Goal: Transaction & Acquisition: Book appointment/travel/reservation

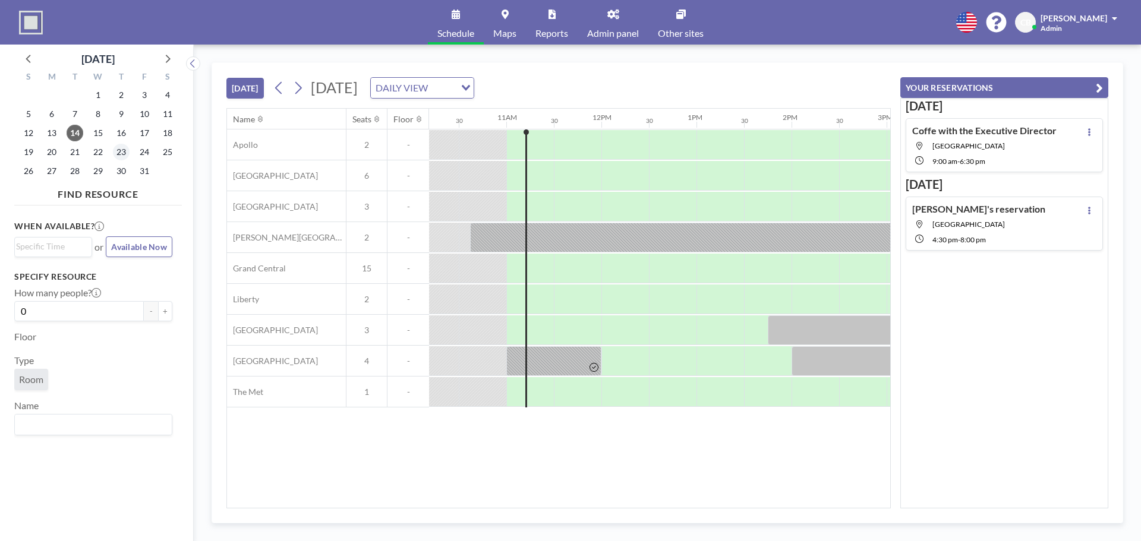
scroll to position [0, 998]
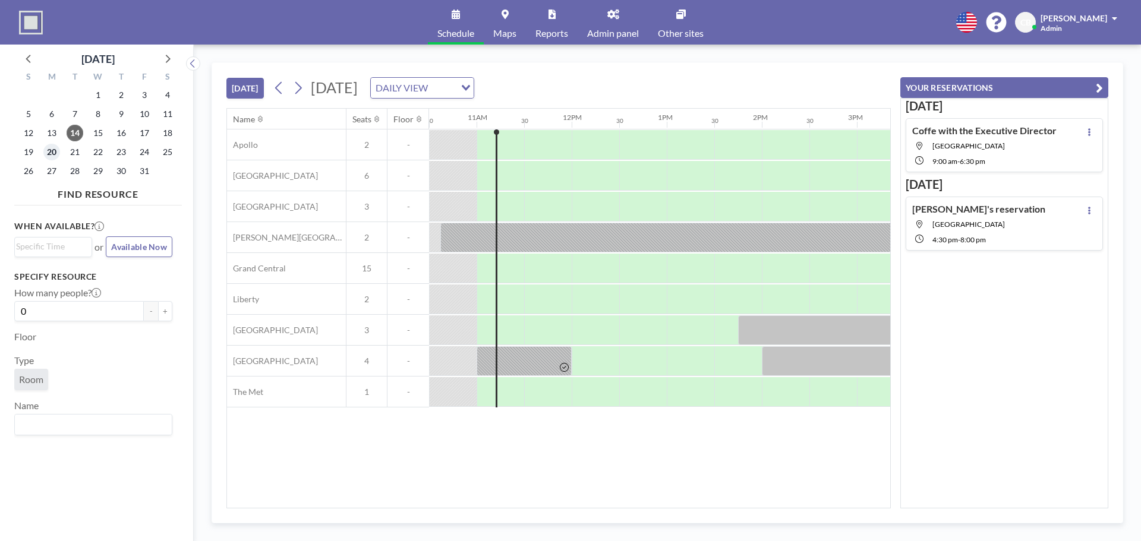
click at [51, 154] on span "20" at bounding box center [51, 152] width 17 height 17
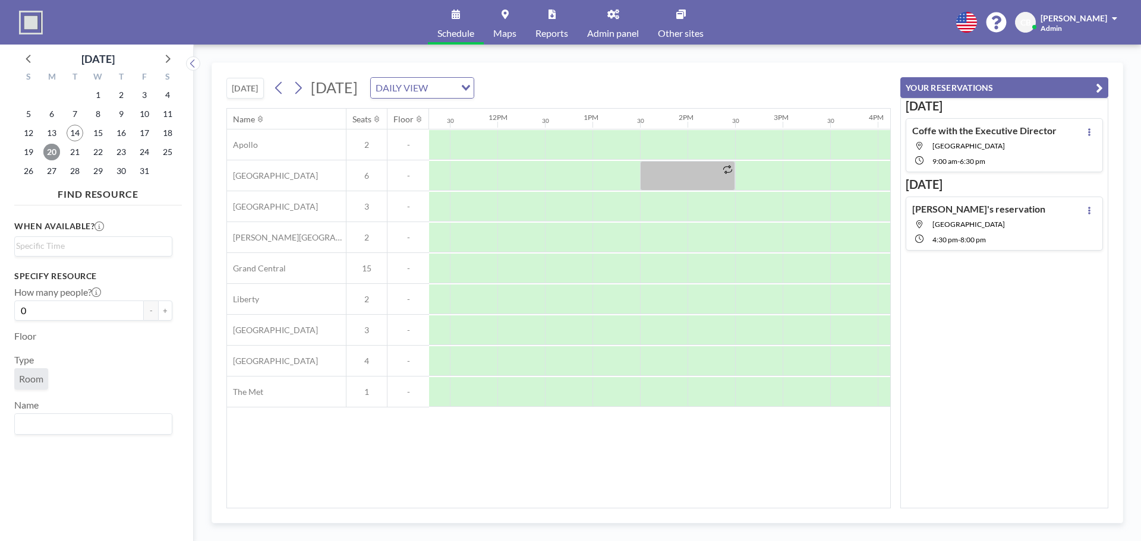
scroll to position [0, 1102]
drag, startPoint x: 560, startPoint y: 168, endPoint x: 540, endPoint y: 168, distance: 20.2
click at [540, 168] on div at bounding box center [539, 176] width 48 height 30
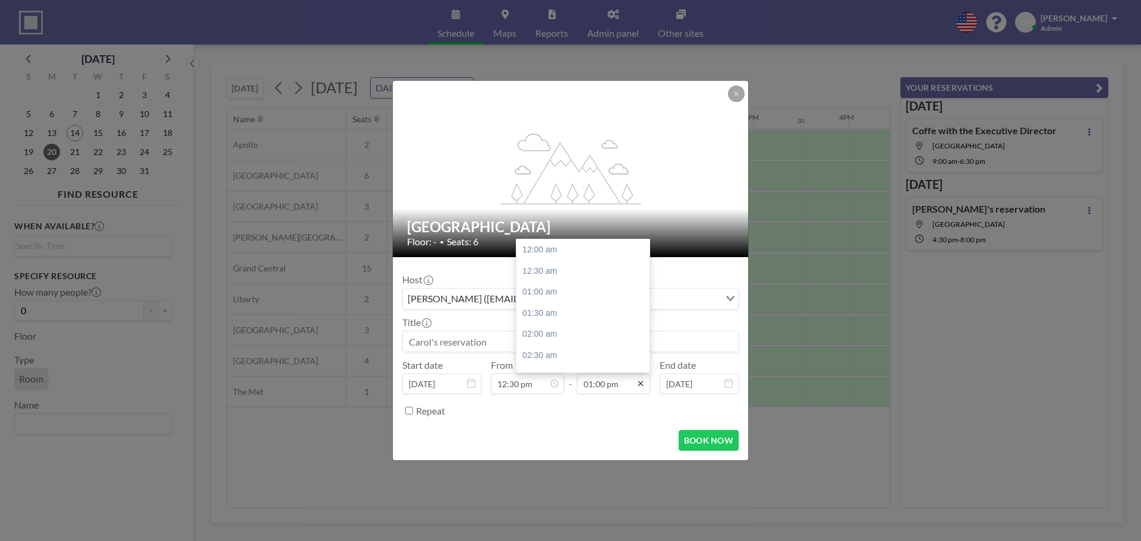
scroll to position [550, 0]
click at [575, 277] on div "01:30 pm" at bounding box center [585, 271] width 139 height 21
type input "01:30 pm"
click at [458, 339] on input at bounding box center [570, 342] width 335 height 20
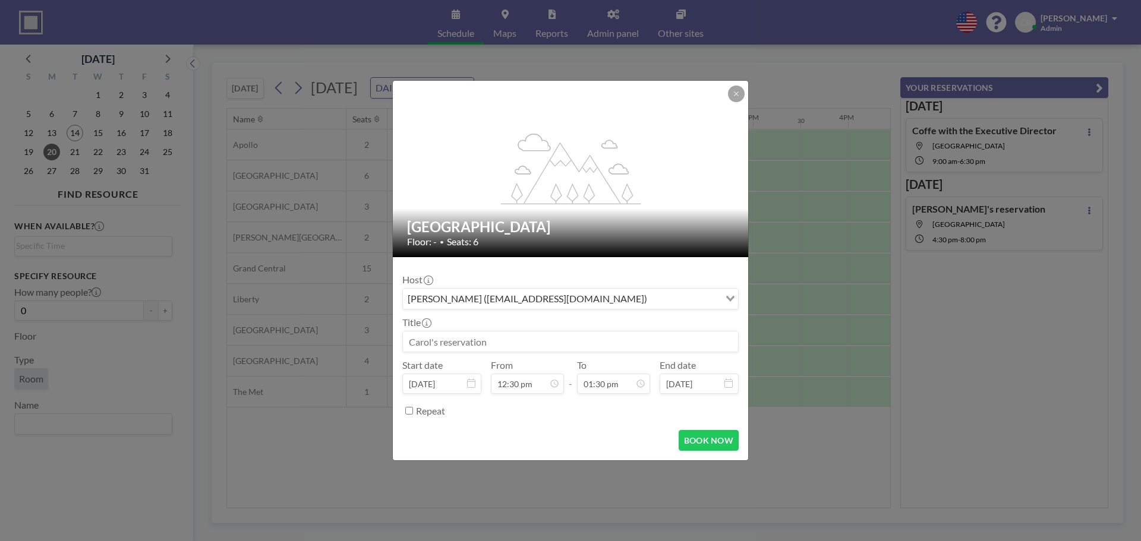
click at [458, 339] on input at bounding box center [570, 342] width 335 height 20
click at [459, 342] on input "CUNY/SUNy workshop" at bounding box center [570, 342] width 335 height 20
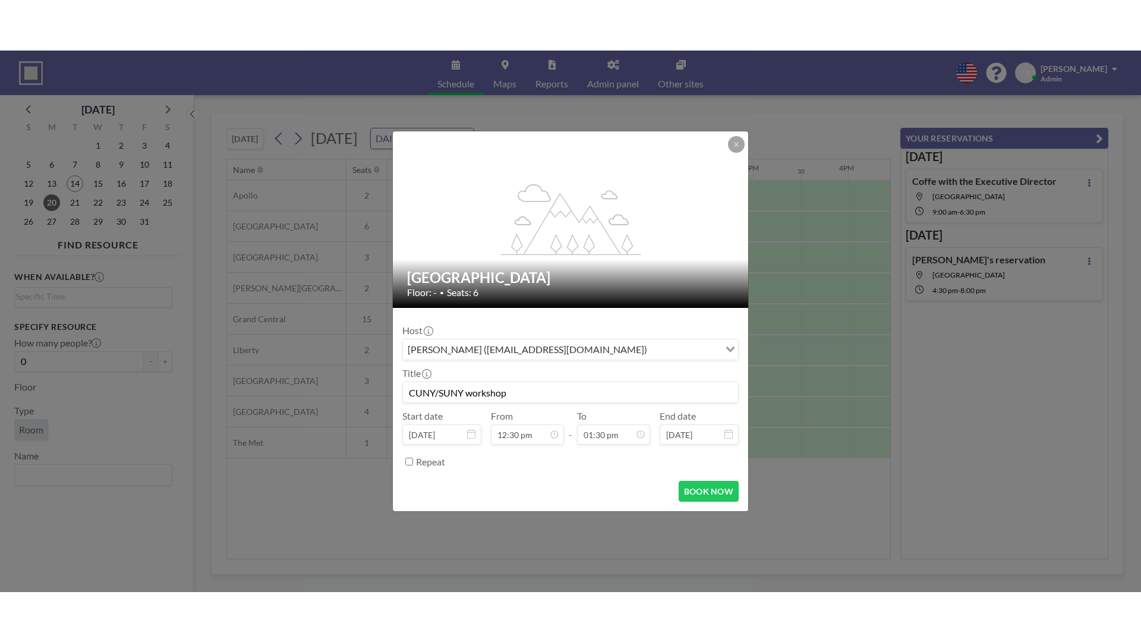
scroll to position [529, 0]
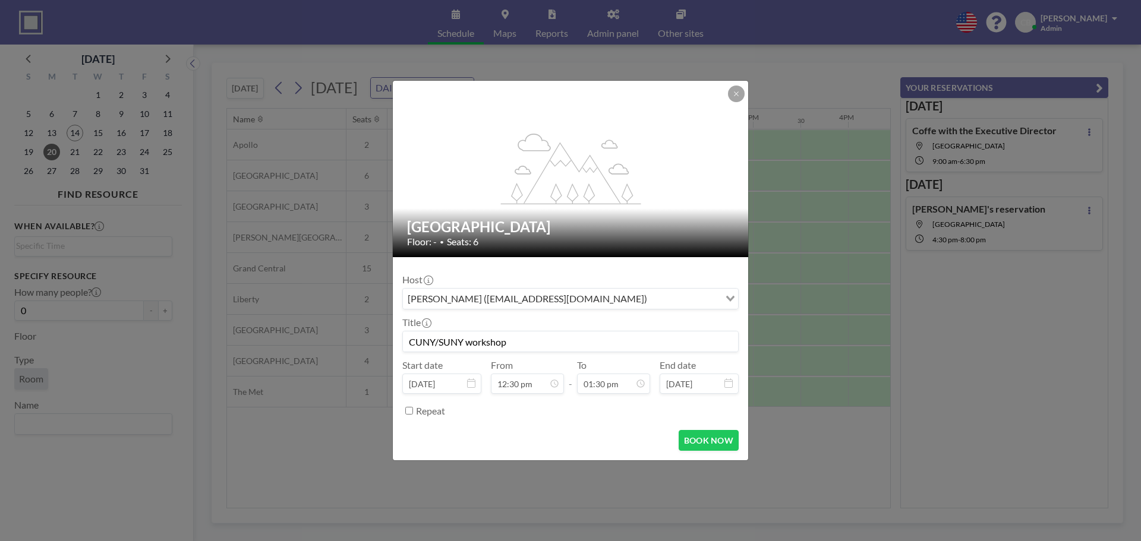
click at [469, 342] on input "CUNY/SUNY workshop" at bounding box center [570, 342] width 335 height 20
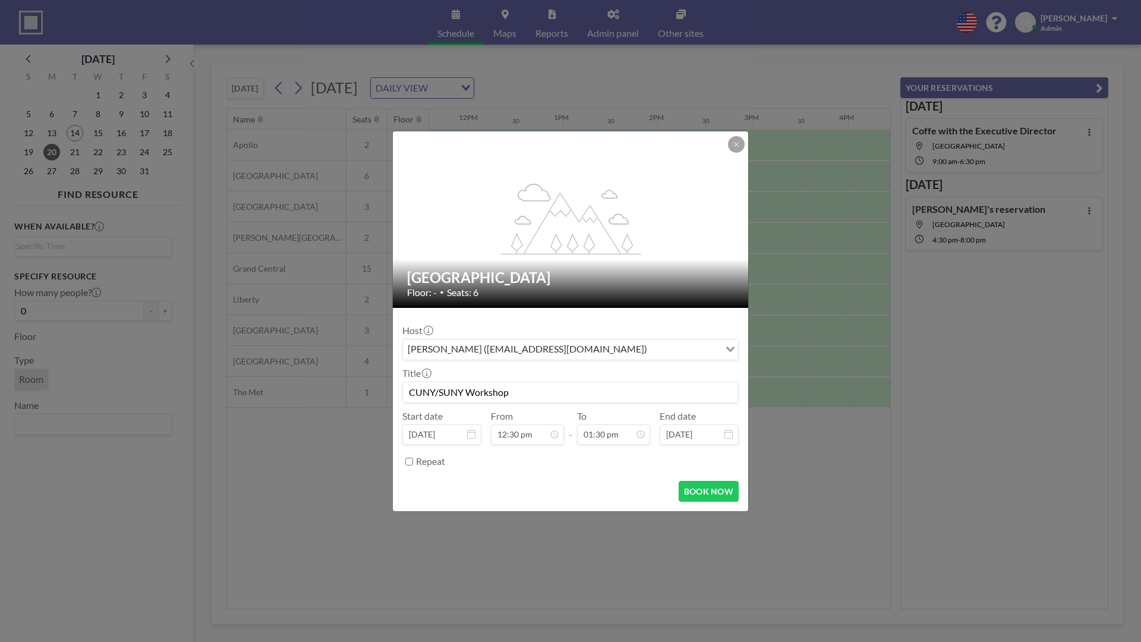
type input "CUNY/SUNY Workshop"
click at [633, 372] on div "Title CUNY/SUNY Workshop" at bounding box center [570, 385] width 336 height 36
drag, startPoint x: 524, startPoint y: 391, endPoint x: 344, endPoint y: 383, distance: 180.2
click at [344, 383] on div "flex-grow: 1.2; [GEOGRAPHIC_DATA] Floor: - • Seats: 6 Host [PERSON_NAME] ([EMAI…" at bounding box center [570, 321] width 1141 height 642
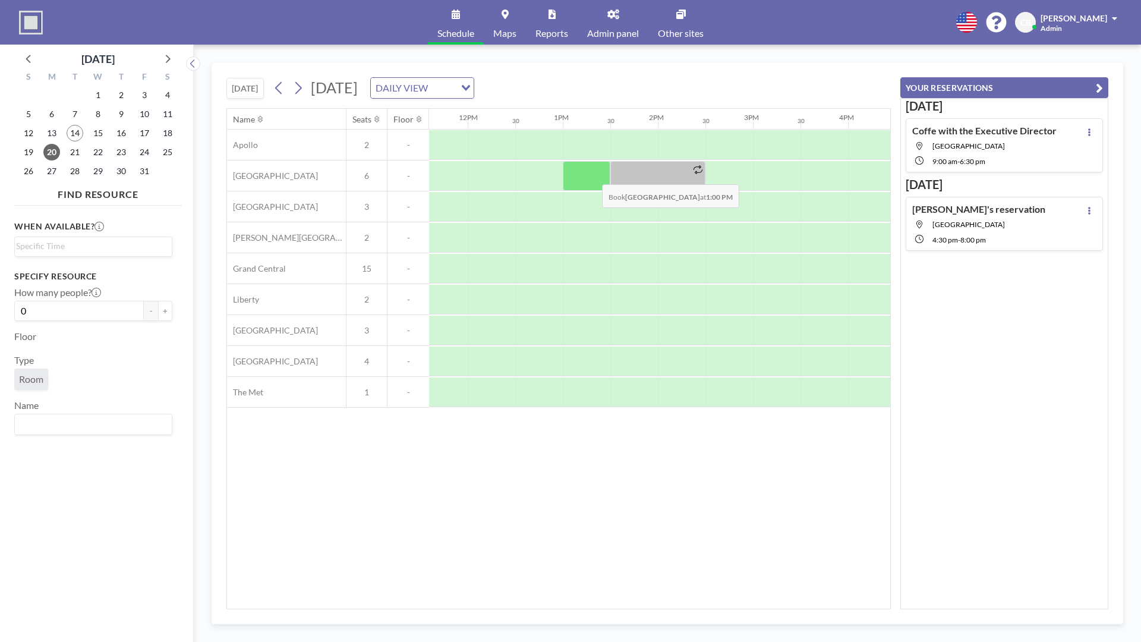
click at [592, 175] on div at bounding box center [587, 176] width 48 height 30
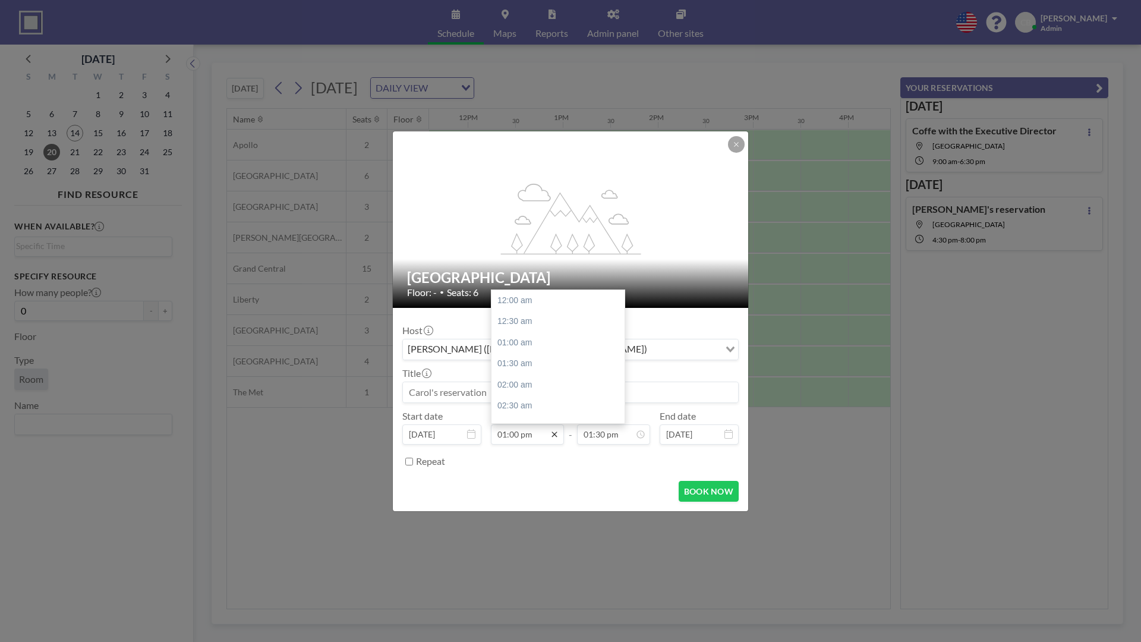
scroll to position [571, 0]
click at [551, 434] on icon at bounding box center [555, 435] width 10 height 10
click at [530, 392] on div "12:30 pm" at bounding box center [560, 397] width 139 height 21
type input "12:30 pm"
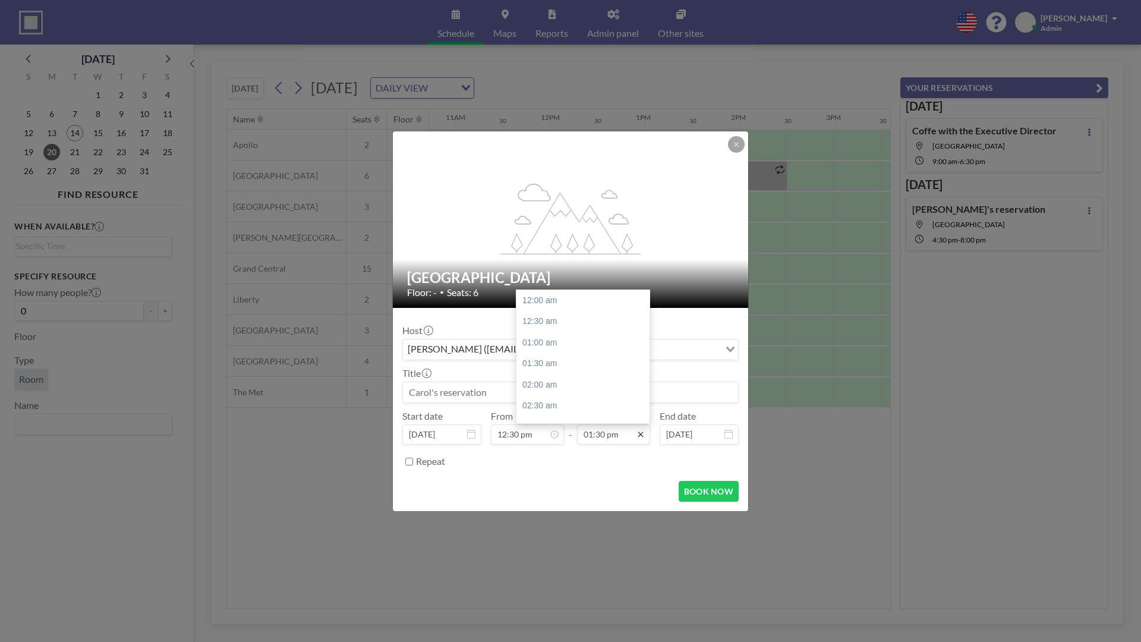
scroll to position [571, 0]
click at [645, 436] on icon at bounding box center [641, 435] width 10 height 10
click at [560, 395] on div "01:00 pm" at bounding box center [585, 397] width 139 height 21
type input "01:00 pm"
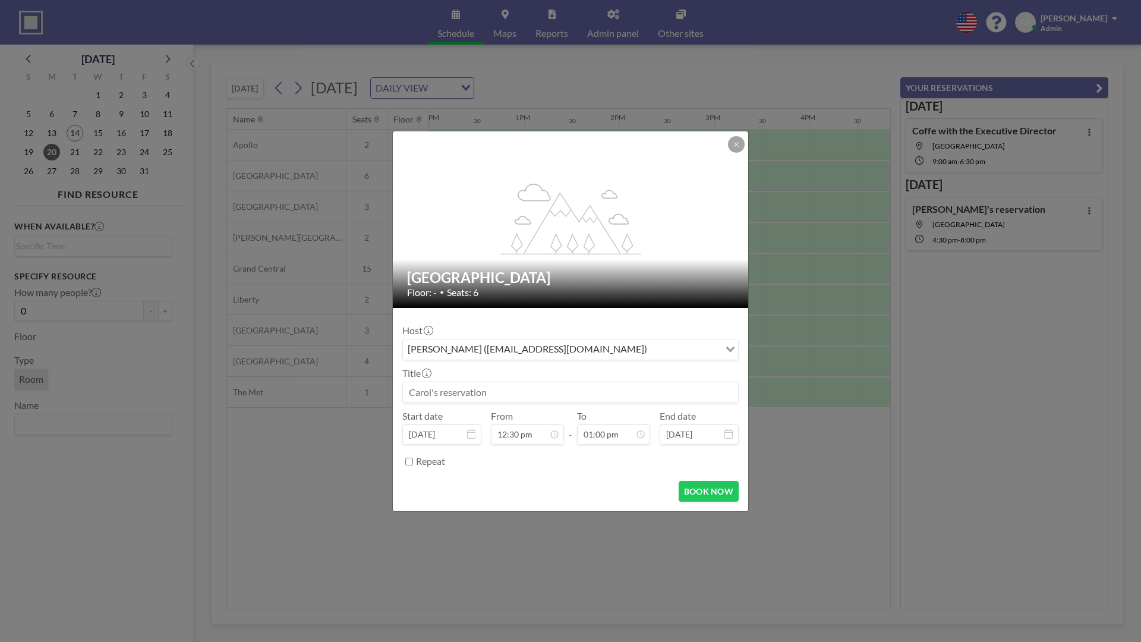
click at [433, 386] on input at bounding box center [570, 392] width 335 height 20
paste input "They were damaged, will need to make a new set."
click at [502, 461] on div "Repeat" at bounding box center [577, 462] width 323 height 20
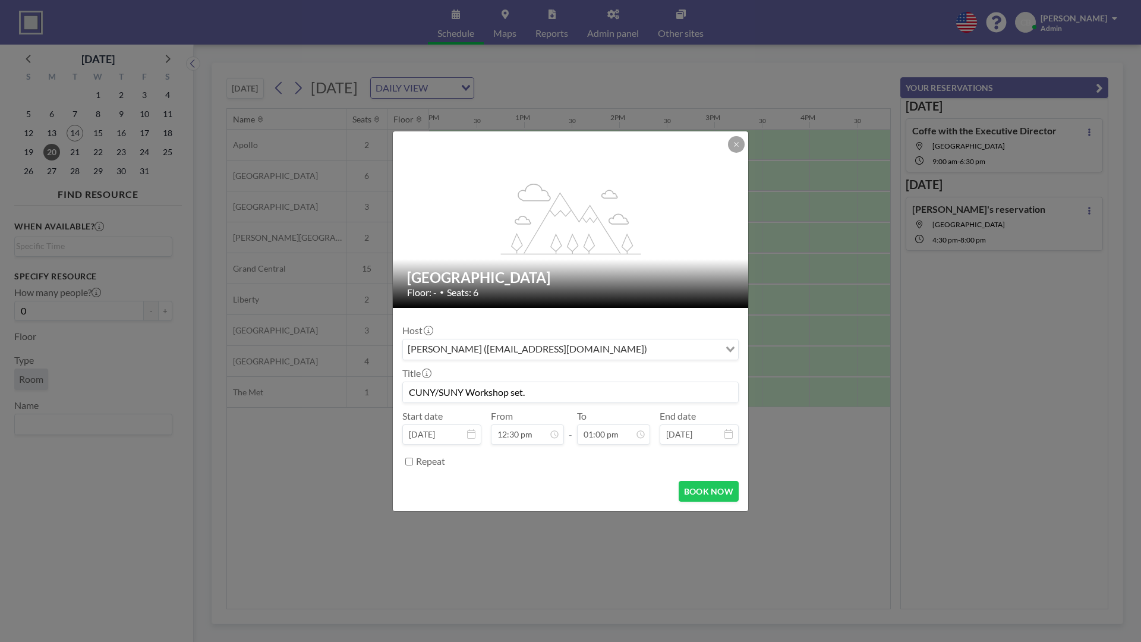
click at [543, 392] on input "CUNY/SUNY Workshop set." at bounding box center [570, 392] width 335 height 20
type input "CUNY/SUNY Workshop"
drag, startPoint x: 543, startPoint y: 392, endPoint x: 304, endPoint y: 371, distance: 239.7
click at [305, 371] on div "flex-grow: 1.2; [GEOGRAPHIC_DATA] Floor: - • Seats: 6 Host [PERSON_NAME] ([EMAI…" at bounding box center [570, 321] width 1141 height 642
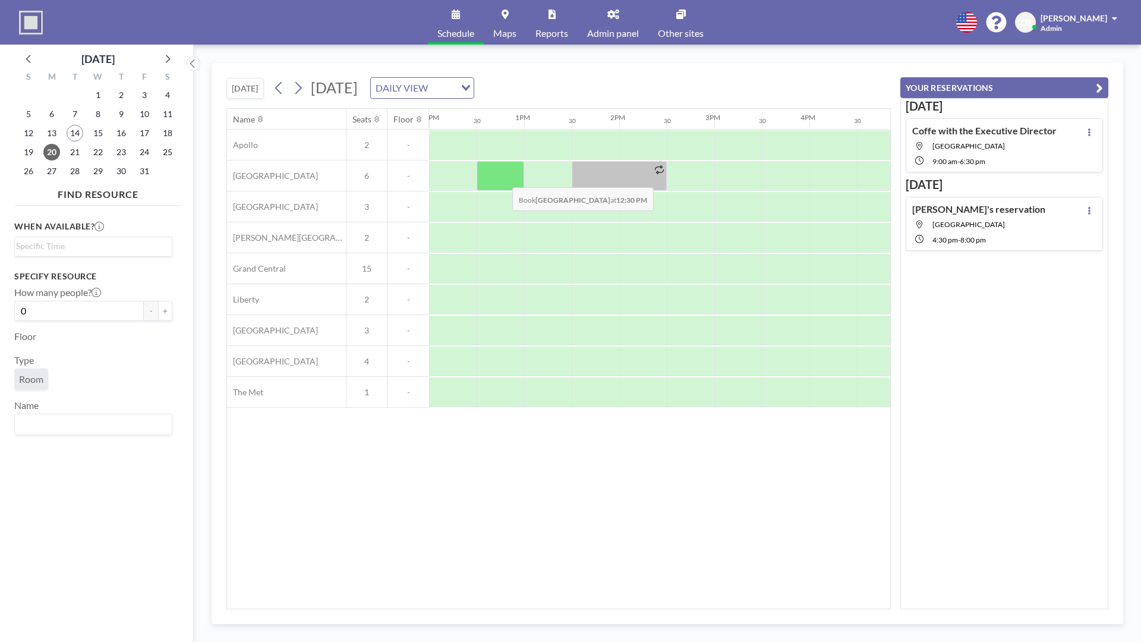
click at [503, 178] on div at bounding box center [501, 176] width 48 height 30
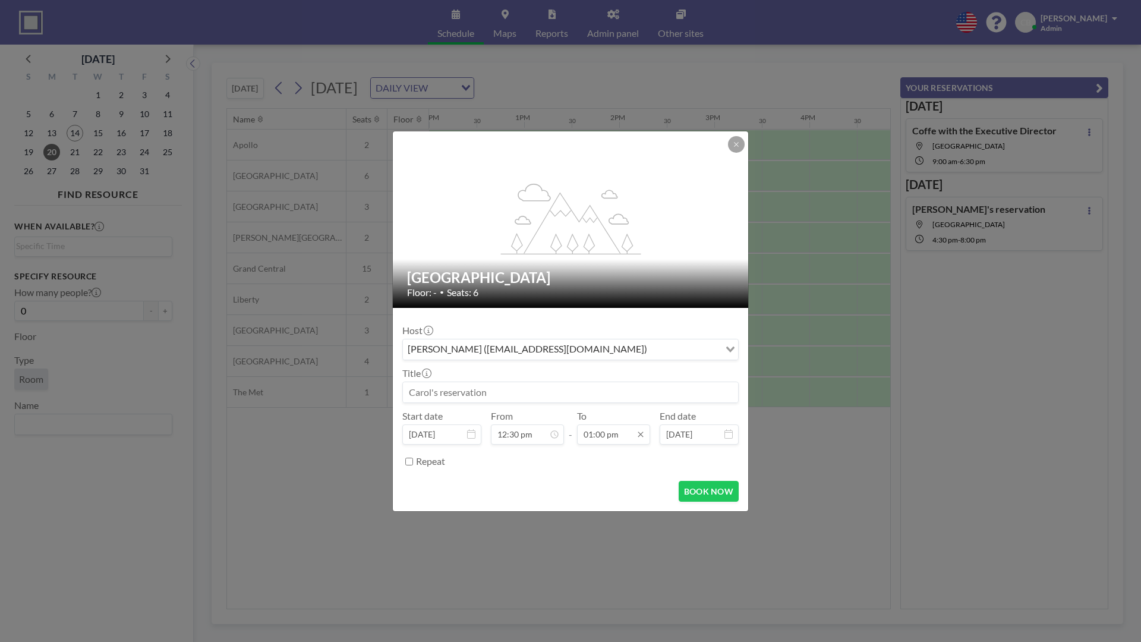
scroll to position [550, 0]
click at [544, 324] on div "01:30 pm" at bounding box center [585, 321] width 139 height 21
type input "01:30 pm"
click at [560, 482] on div "BOOK NOW" at bounding box center [570, 491] width 336 height 21
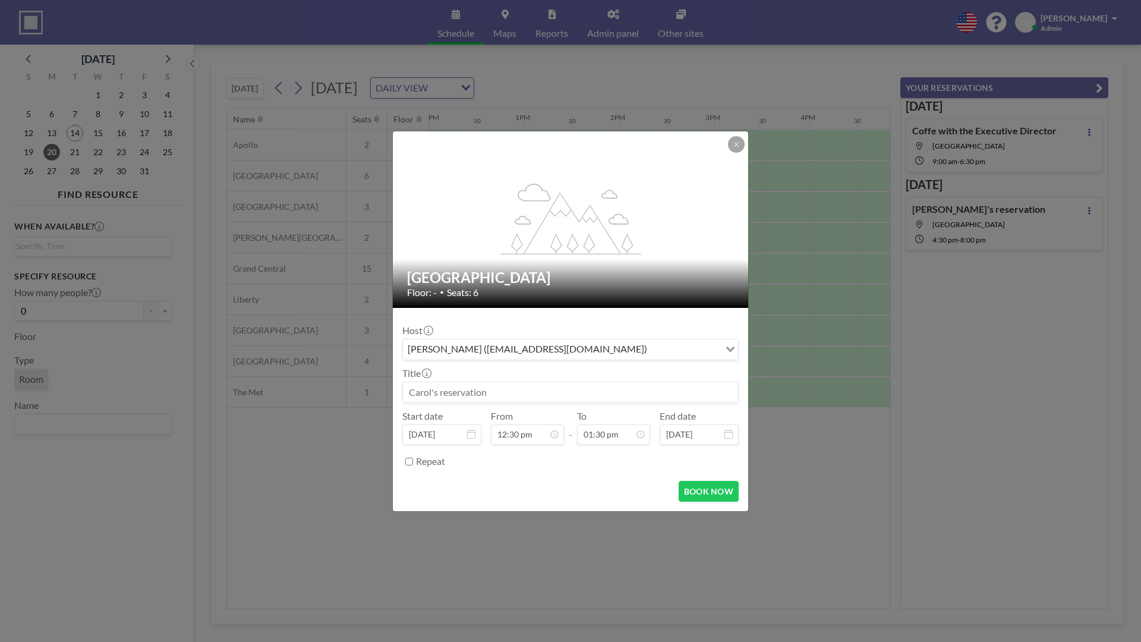
scroll to position [529, 0]
click at [444, 391] on input at bounding box center [570, 392] width 335 height 20
paste input "They were damaged, will need to make a new set."
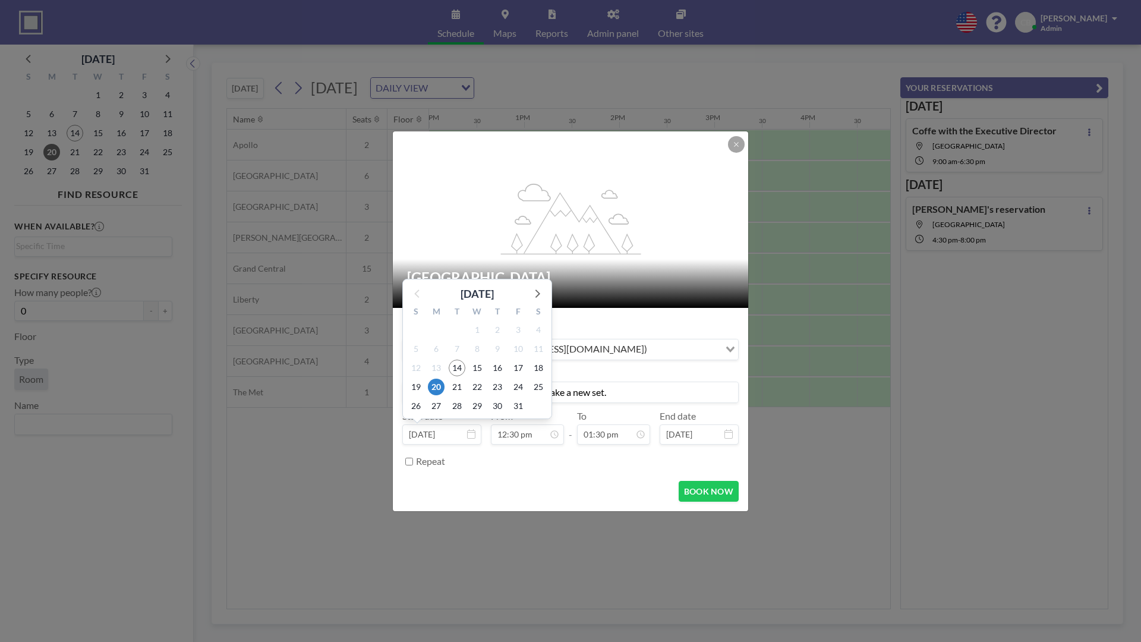
click at [437, 397] on div "27" at bounding box center [436, 405] width 20 height 19
click at [572, 396] on input "They were damaged, will need to make a new set." at bounding box center [570, 392] width 335 height 20
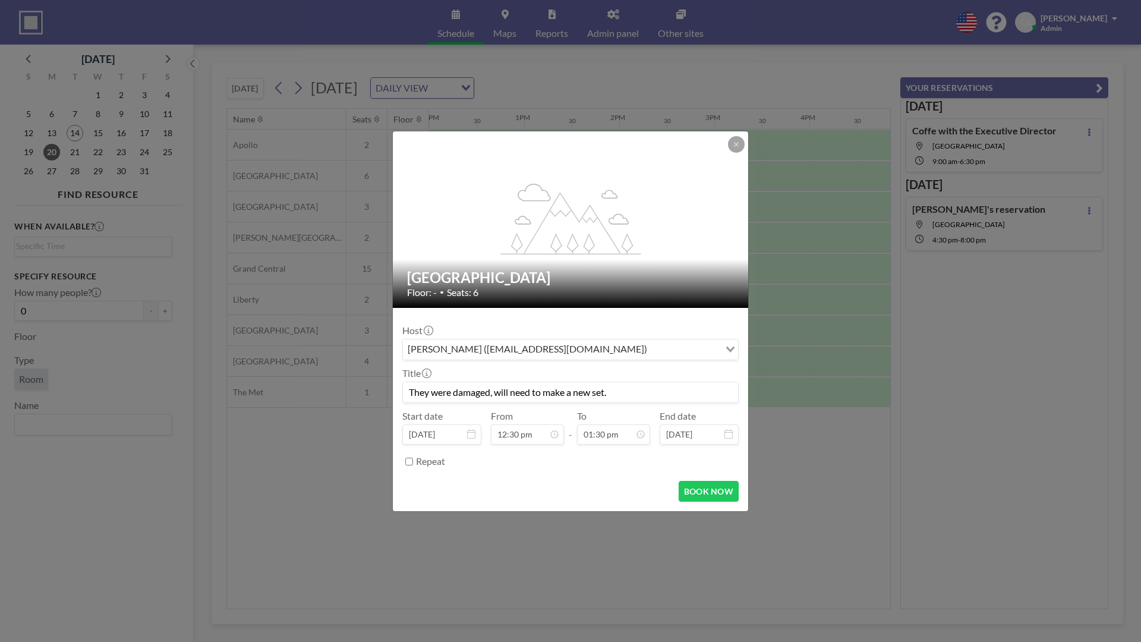
click at [585, 393] on input "They were damaged, will need to make a new set." at bounding box center [570, 392] width 335 height 20
type input "CUNY/SUNY Workshop"
drag, startPoint x: 585, startPoint y: 393, endPoint x: 351, endPoint y: 385, distance: 233.7
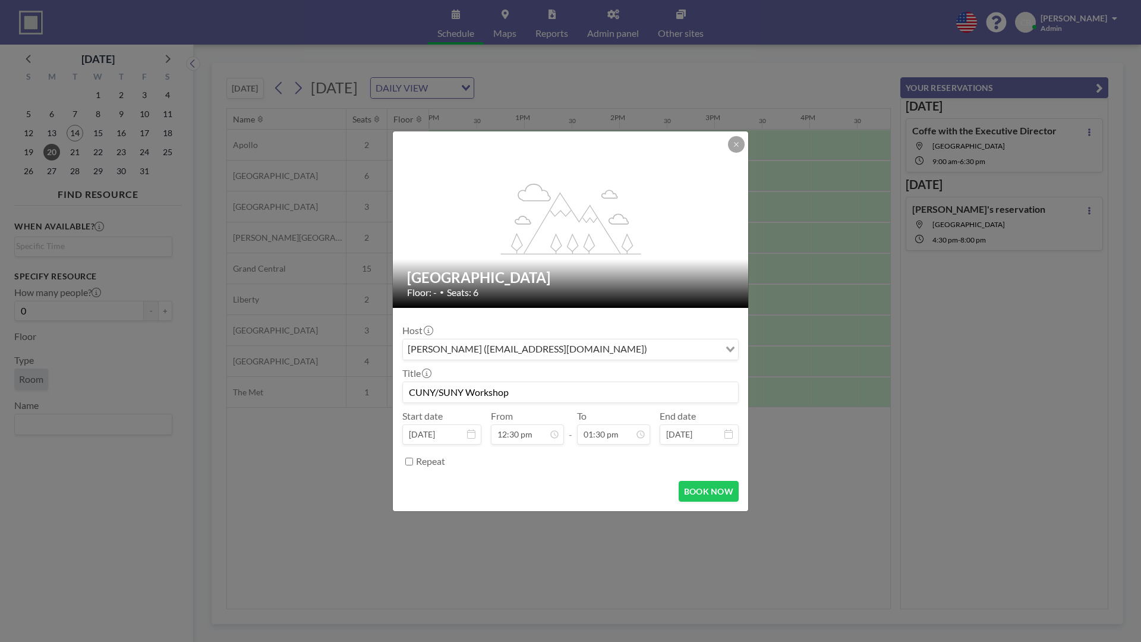
click at [351, 385] on div "flex-grow: 1.2; [GEOGRAPHIC_DATA] Floor: - • Seats: 6 Host [PERSON_NAME] ([EMAI…" at bounding box center [570, 321] width 1141 height 642
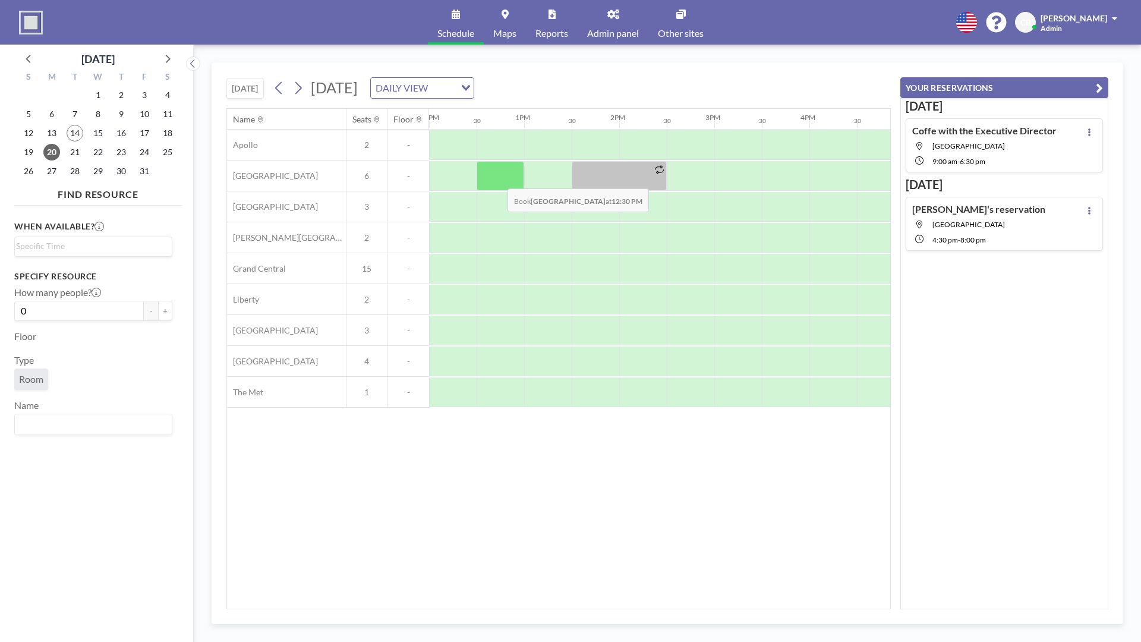
click at [498, 179] on div at bounding box center [501, 176] width 48 height 30
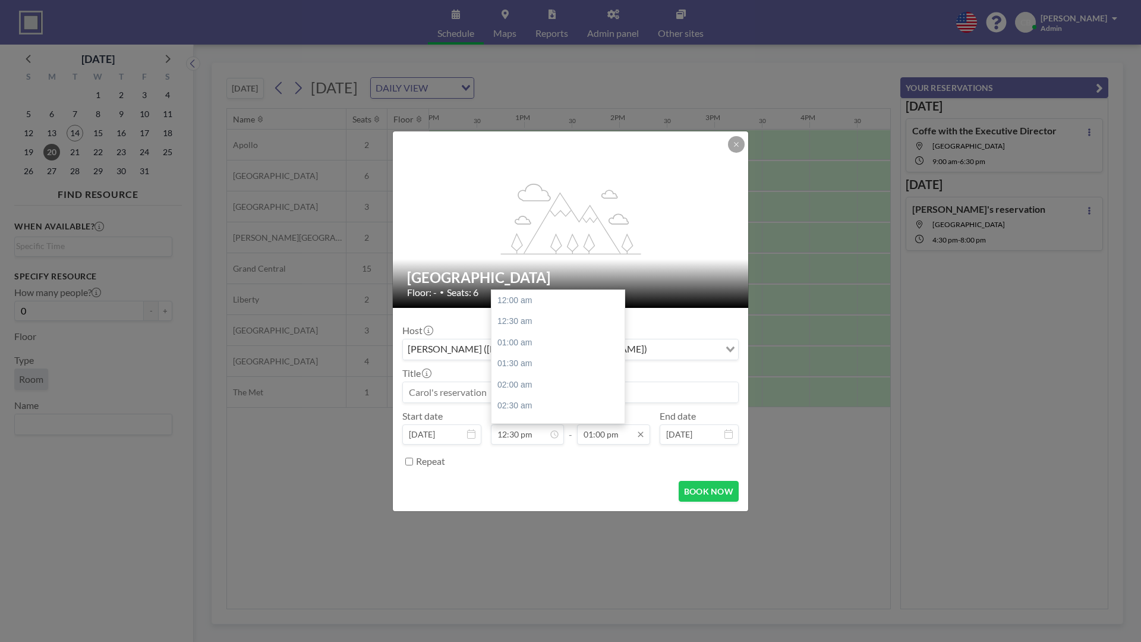
scroll to position [529, 0]
click at [637, 438] on icon at bounding box center [641, 435] width 10 height 10
click at [551, 326] on div "01:30 pm" at bounding box center [585, 321] width 139 height 21
type input "01:30 pm"
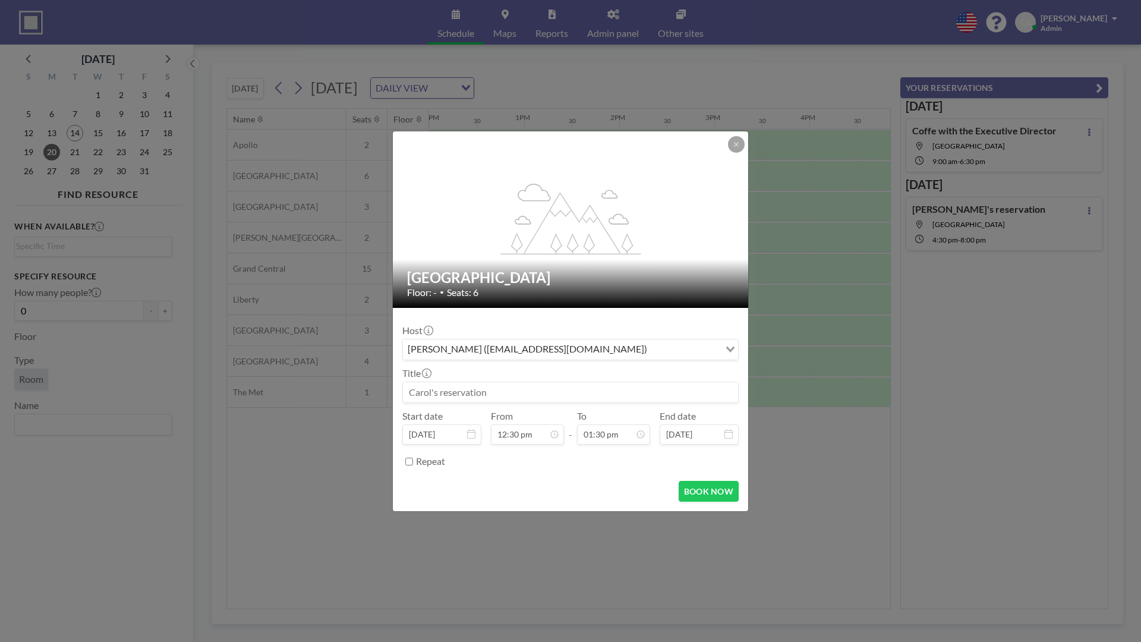
click at [459, 389] on input at bounding box center [570, 392] width 335 height 20
click at [462, 389] on input "CUNY/SUNY Workshop" at bounding box center [570, 392] width 335 height 20
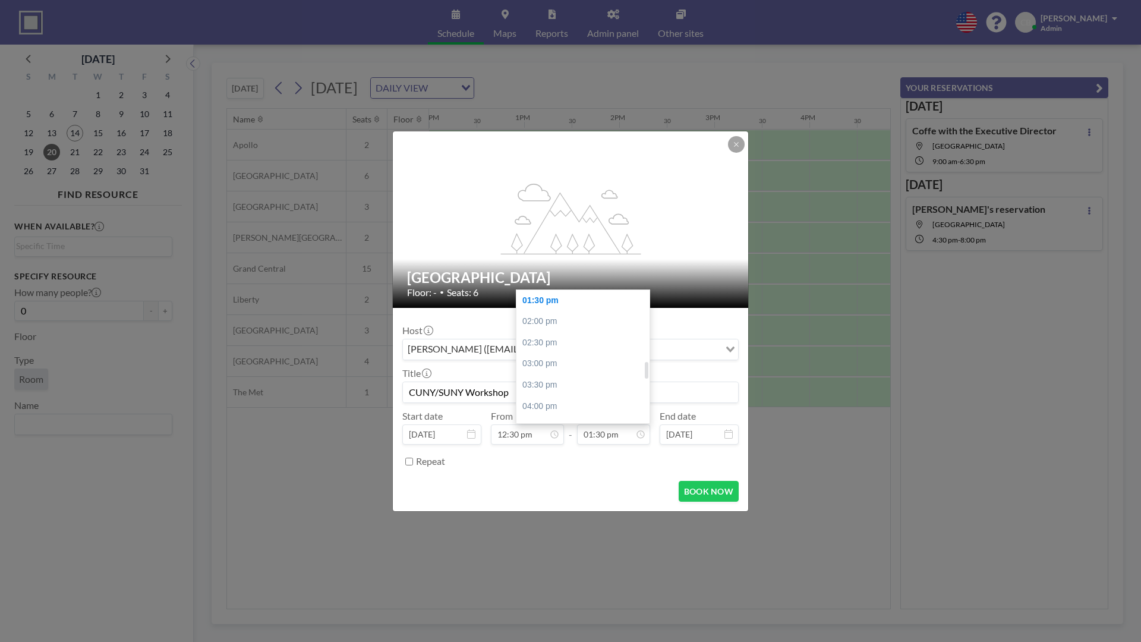
scroll to position [512, 0]
type input "CUNY/SUNY Workshop"
click at [565, 338] on div "01:00 pm" at bounding box center [585, 338] width 139 height 21
type input "01:00 pm"
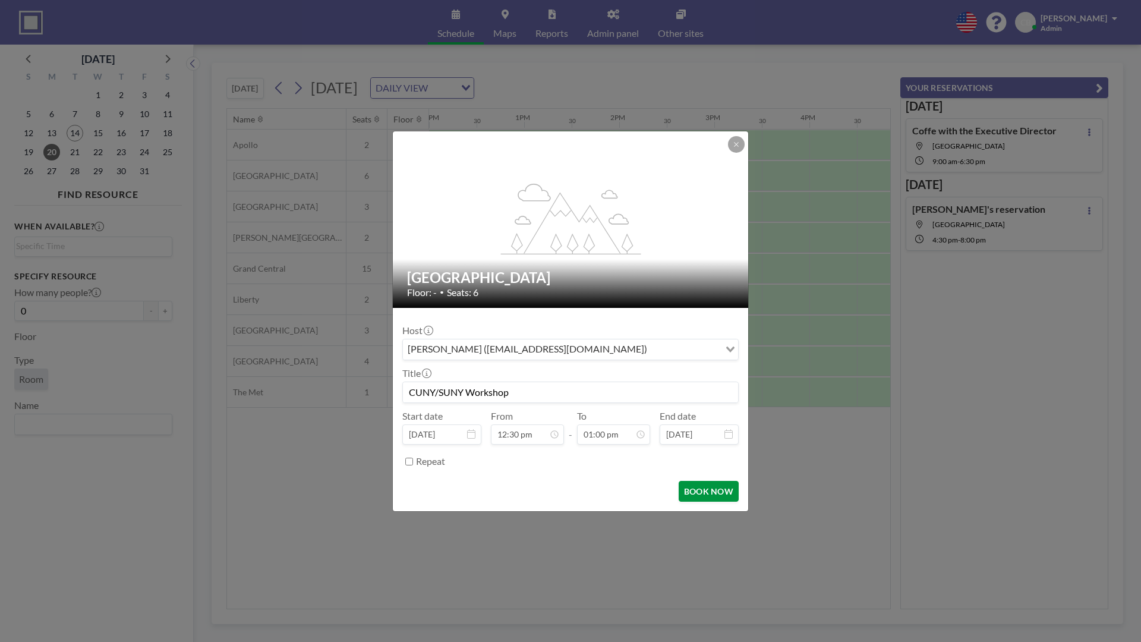
click at [699, 493] on button "BOOK NOW" at bounding box center [709, 491] width 60 height 21
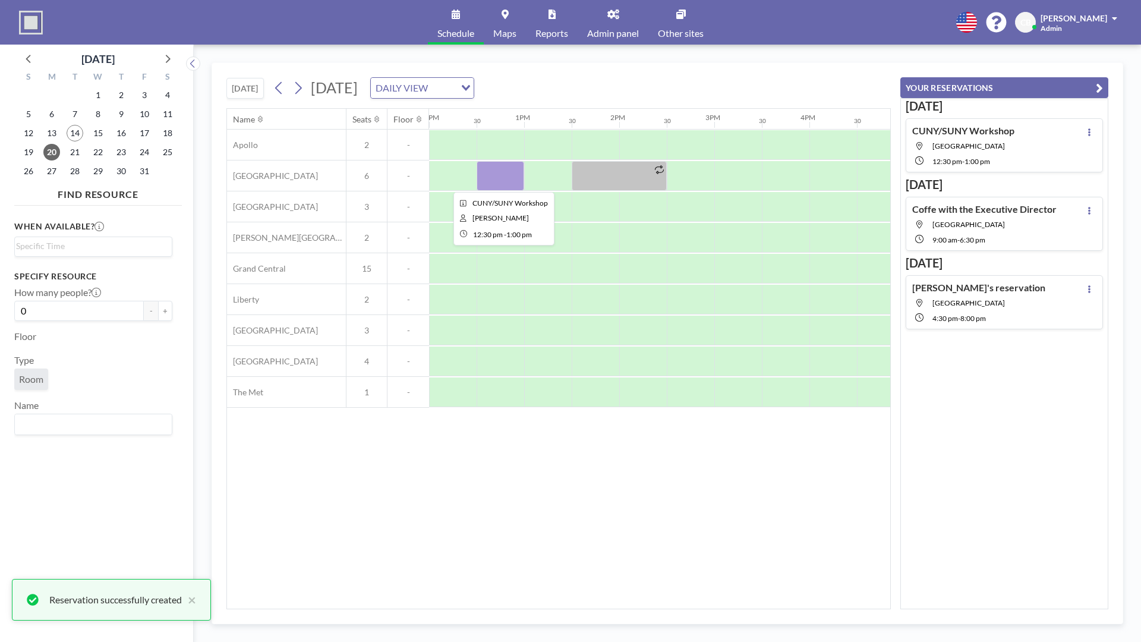
click at [494, 173] on div at bounding box center [501, 176] width 48 height 30
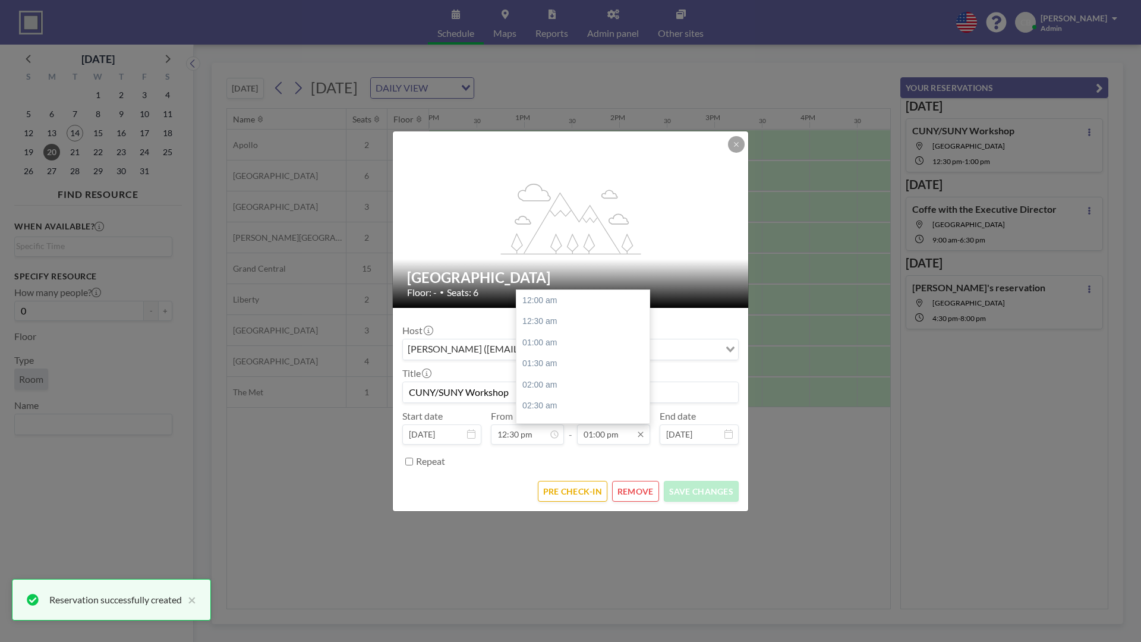
scroll to position [550, 0]
click at [554, 319] on div "01:30 pm" at bounding box center [585, 321] width 139 height 21
type input "01:30 pm"
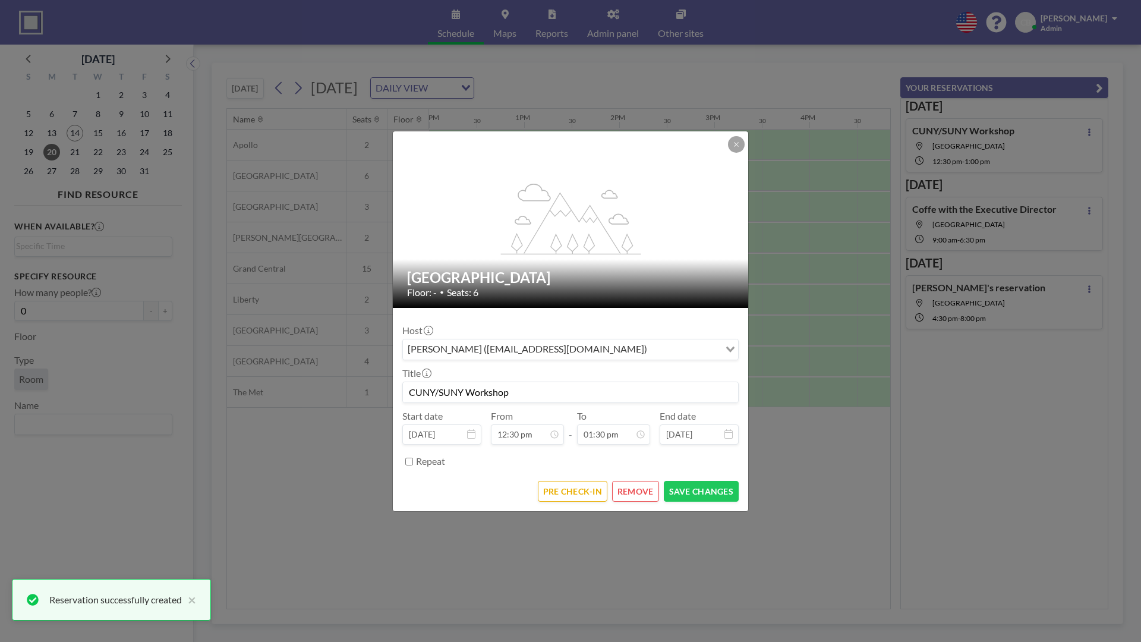
scroll to position [571, 0]
click at [690, 496] on button "SAVE CHANGES" at bounding box center [701, 491] width 75 height 21
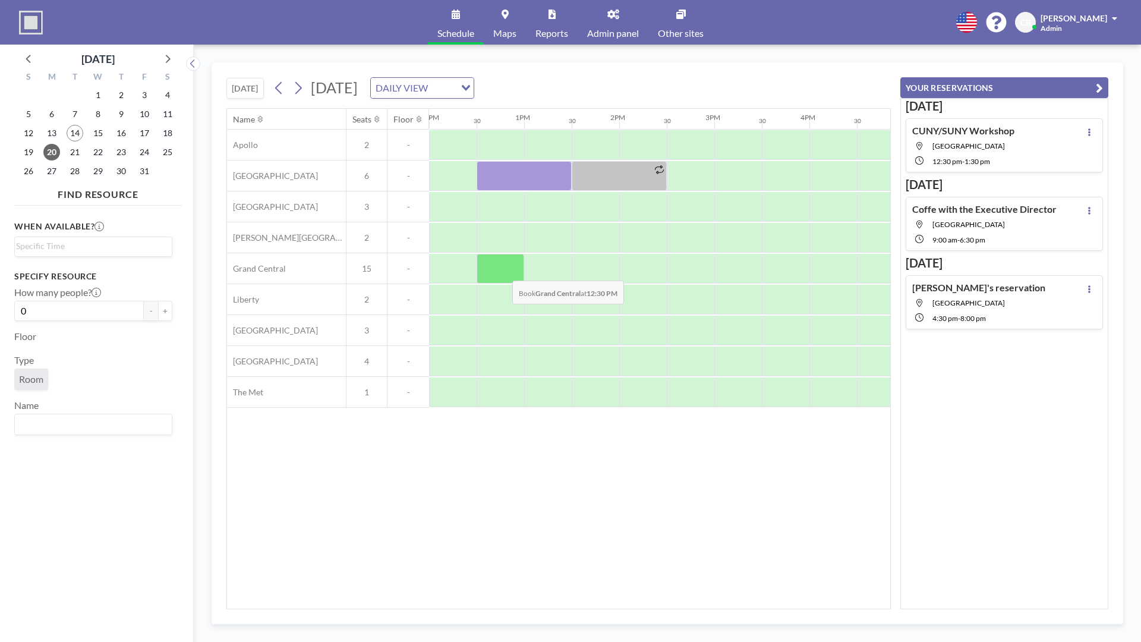
click at [503, 272] on div at bounding box center [501, 269] width 48 height 30
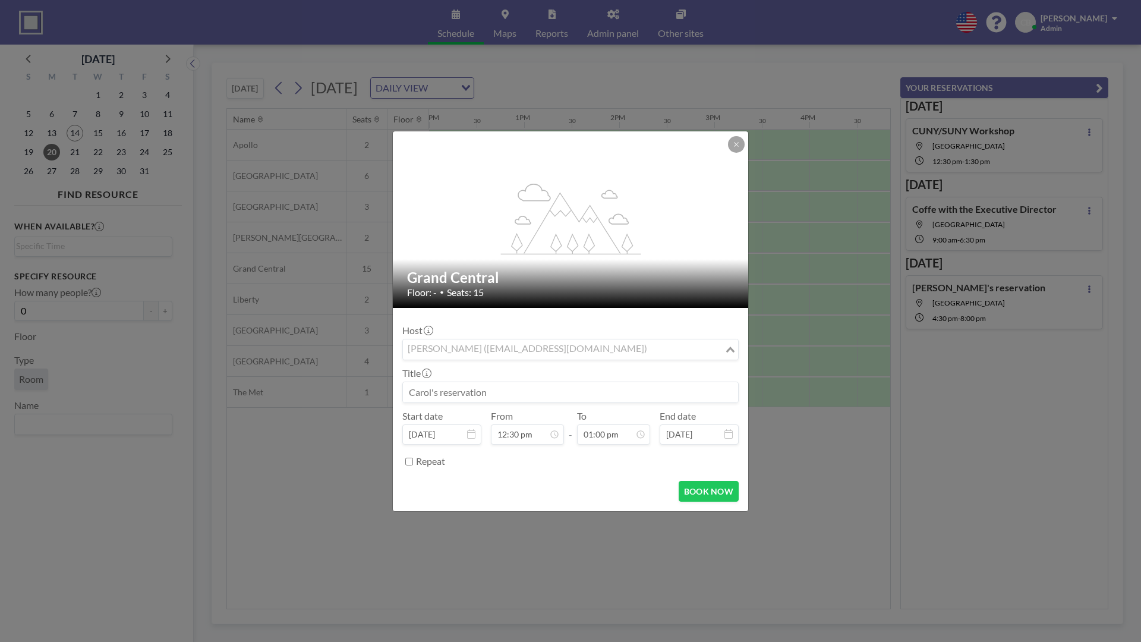
click at [478, 346] on div "[PERSON_NAME] ([EMAIL_ADDRESS][DOMAIN_NAME])" at bounding box center [563, 348] width 321 height 18
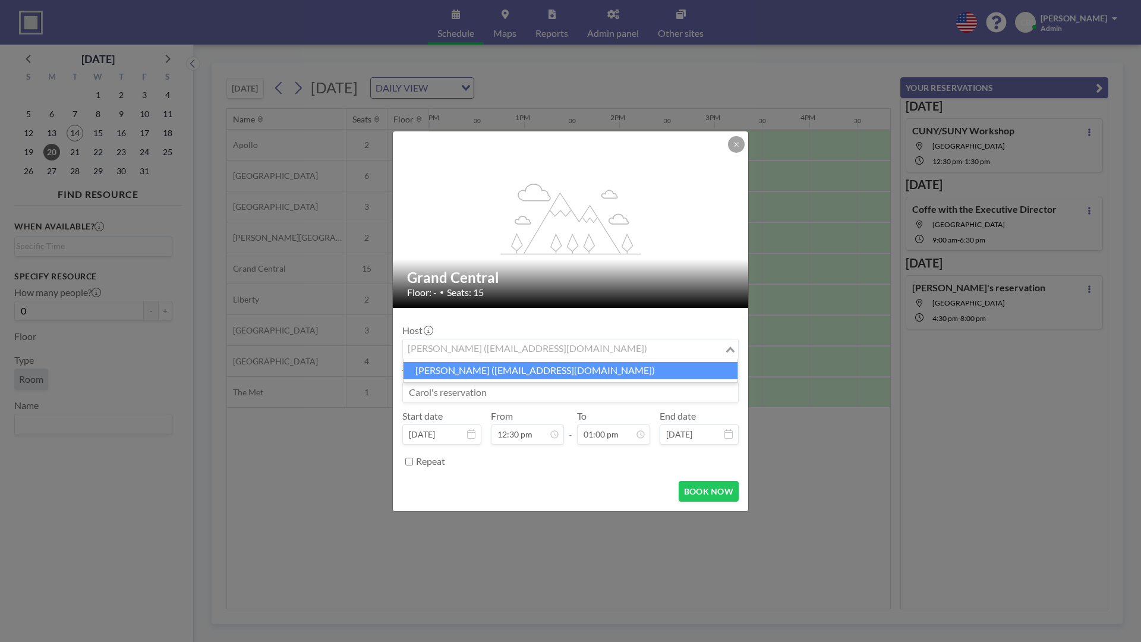
click at [444, 395] on input at bounding box center [570, 392] width 335 height 20
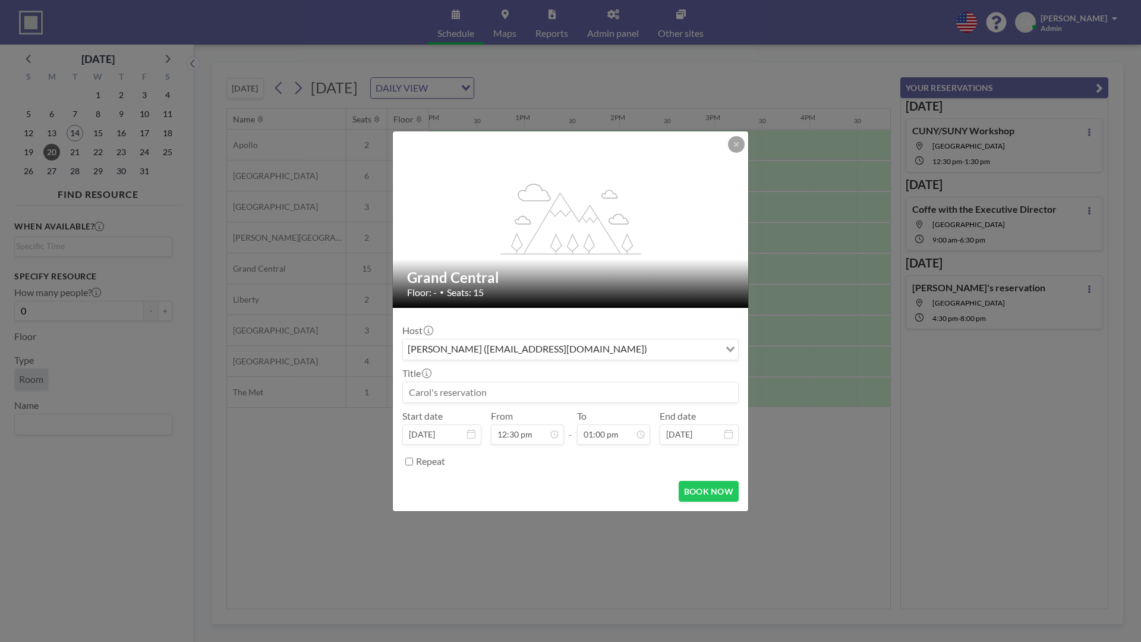
paste input "CUNY/SUNY Workshop"
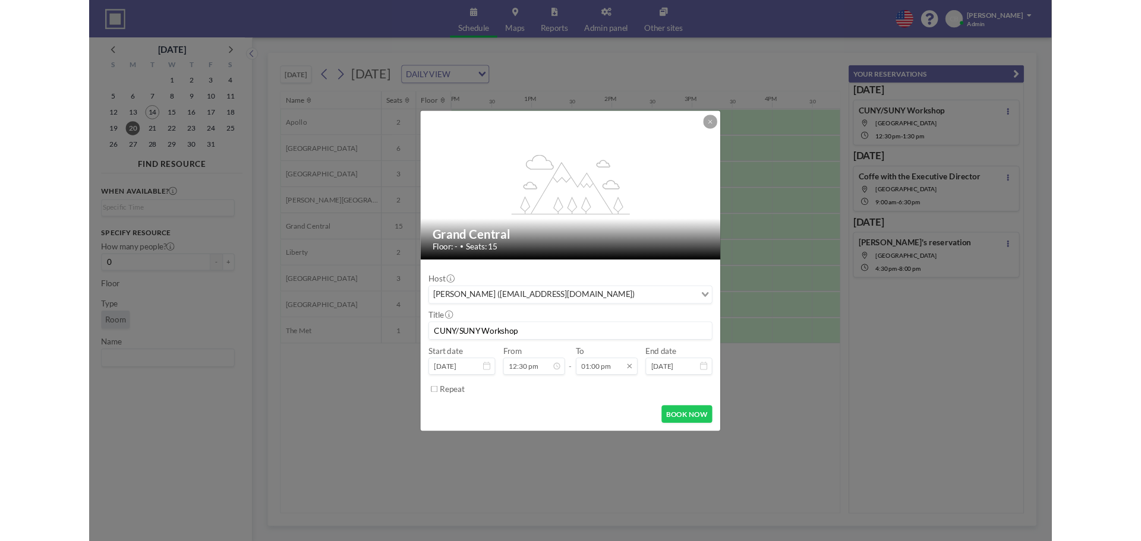
scroll to position [550, 0]
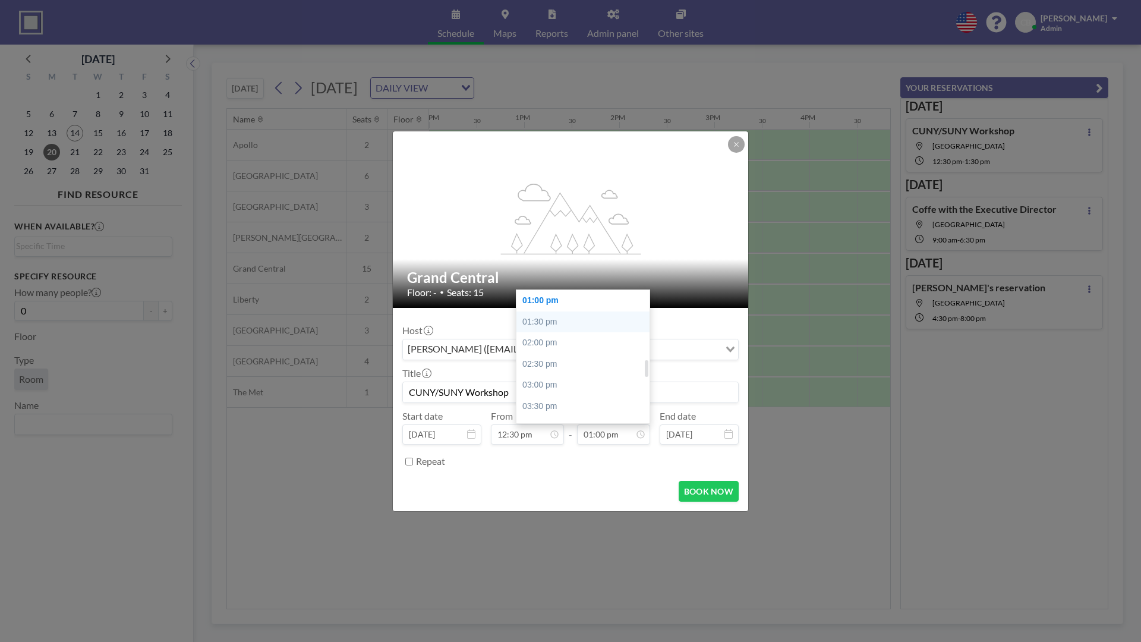
type input "CUNY/SUNY Workshop"
click at [559, 323] on div "01:30 pm" at bounding box center [585, 321] width 139 height 21
type input "01:30 pm"
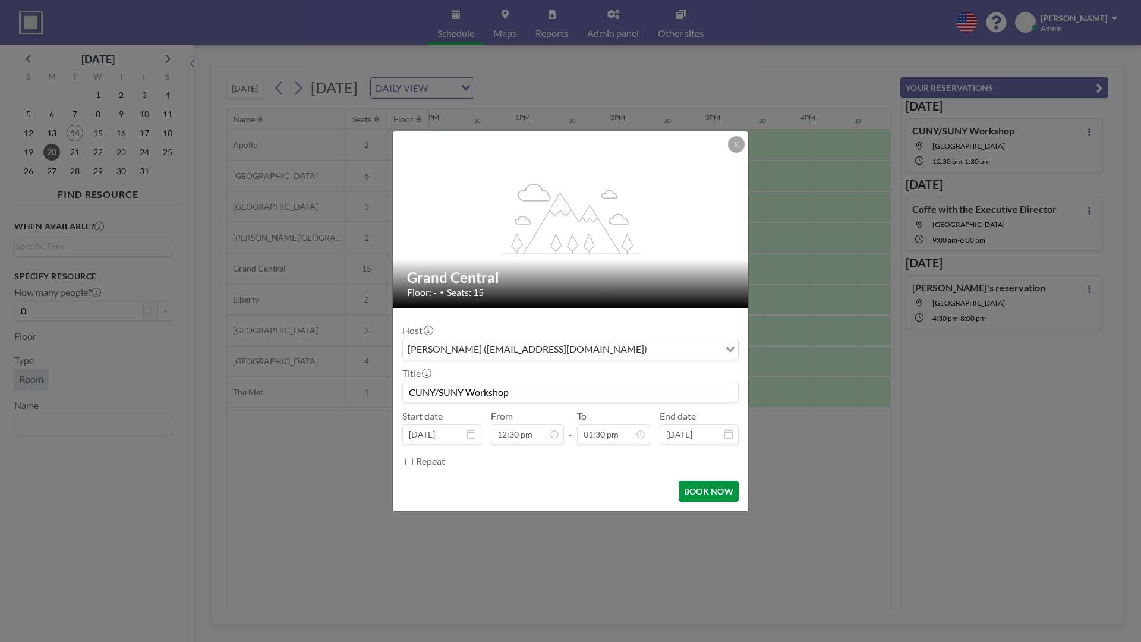
click at [709, 500] on button "BOOK NOW" at bounding box center [709, 491] width 60 height 21
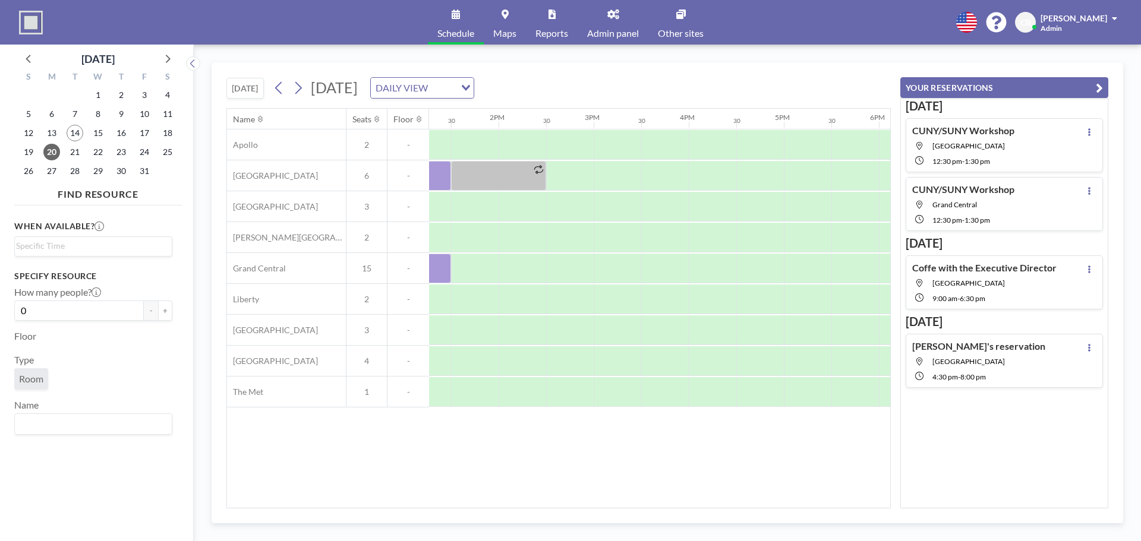
scroll to position [0, 1282]
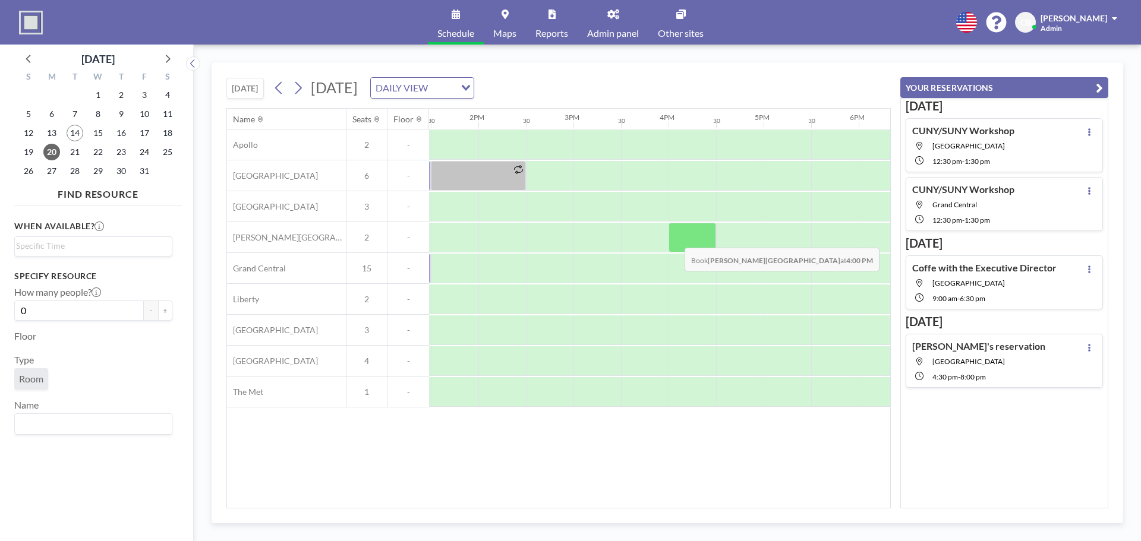
click at [675, 239] on div at bounding box center [693, 238] width 48 height 30
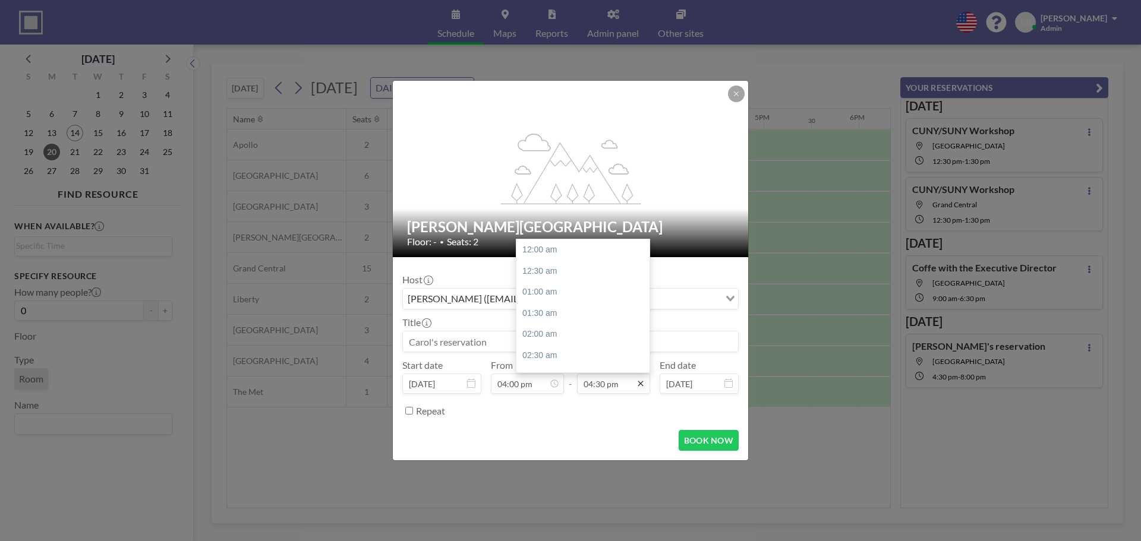
scroll to position [698, 0]
click at [551, 272] on div "05:00 pm" at bounding box center [585, 270] width 139 height 21
type input "05:00 pm"
click at [460, 340] on input at bounding box center [570, 342] width 335 height 20
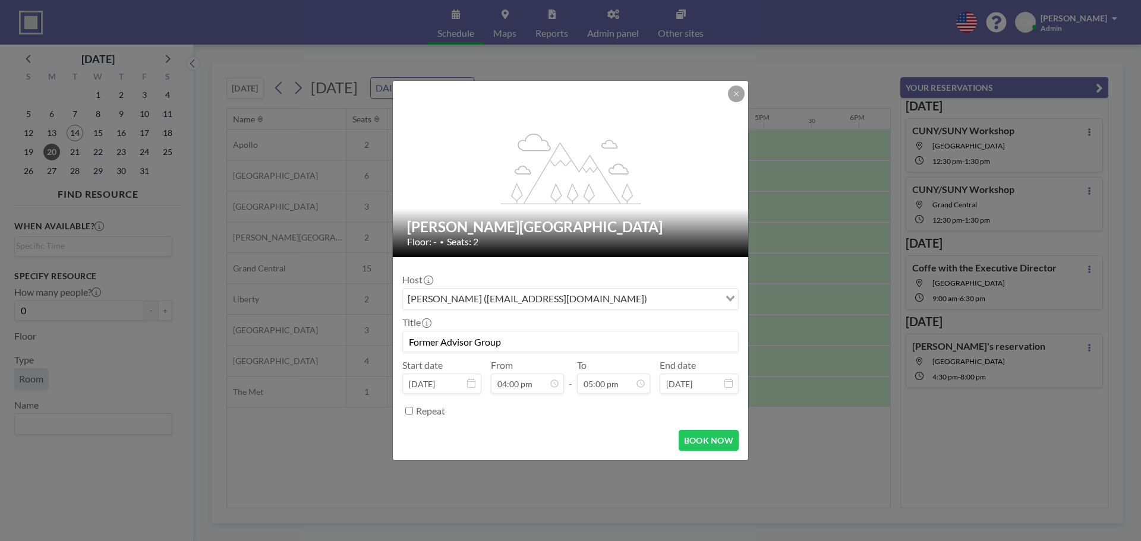
scroll to position [677, 0]
type input "Former Advisor Group"
click at [727, 444] on button "BOOK NOW" at bounding box center [709, 440] width 60 height 21
